Goal: Find specific page/section: Find specific page/section

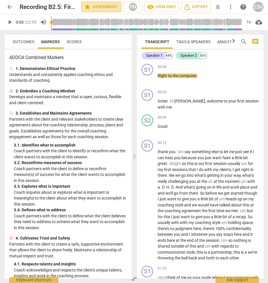
click at [104, 6] on span "star Assessment" at bounding box center [101, 6] width 35 height 7
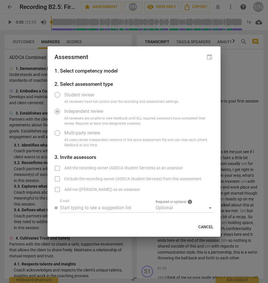
click at [77, 110] on span "Independent review" at bounding box center [83, 111] width 39 height 7
click at [202, 227] on span "Cancel" at bounding box center [205, 227] width 15 height 6
radio input "false"
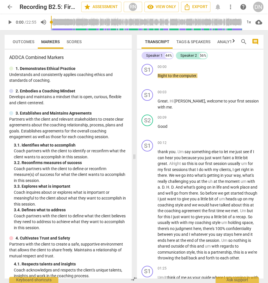
click at [13, 6] on span "arrow_back" at bounding box center [9, 6] width 7 height 7
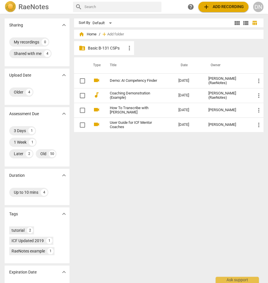
click at [104, 48] on p "Basic B-131 CSPs" at bounding box center [107, 48] width 38 height 6
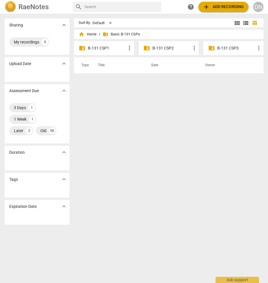
click at [218, 46] on p "B-131 CSP3" at bounding box center [236, 48] width 38 height 6
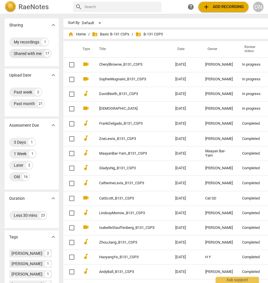
click at [32, 55] on div "Shared with me" at bounding box center [28, 54] width 28 height 6
